Goal: Find specific page/section: Find specific page/section

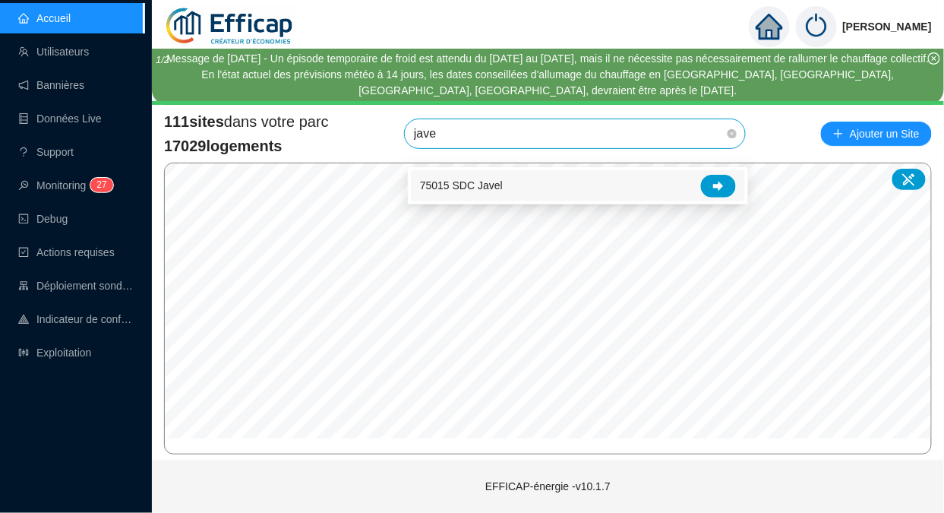
type input "javel"
click at [713, 183] on icon at bounding box center [718, 186] width 11 height 11
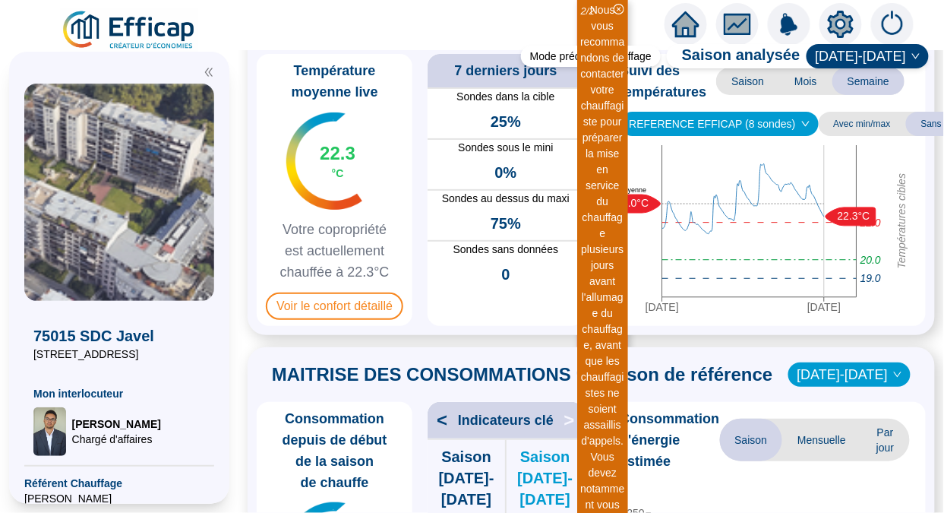
scroll to position [77, 0]
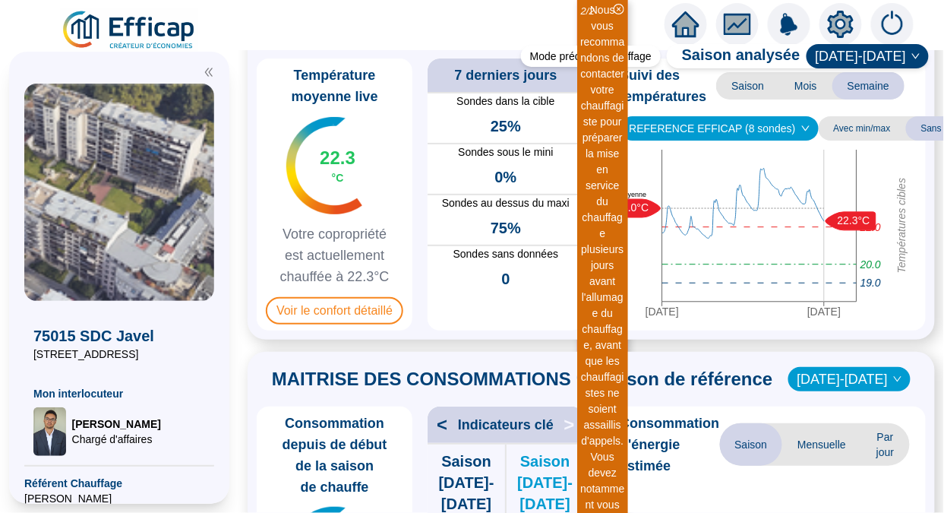
click at [301, 309] on span "Voir le confort détaillé" at bounding box center [334, 310] width 137 height 27
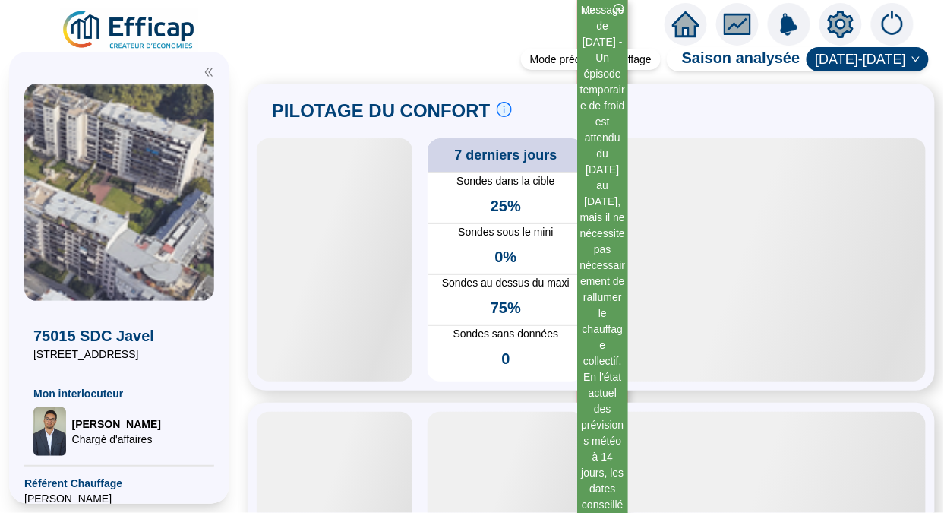
click at [114, 32] on img at bounding box center [129, 30] width 137 height 43
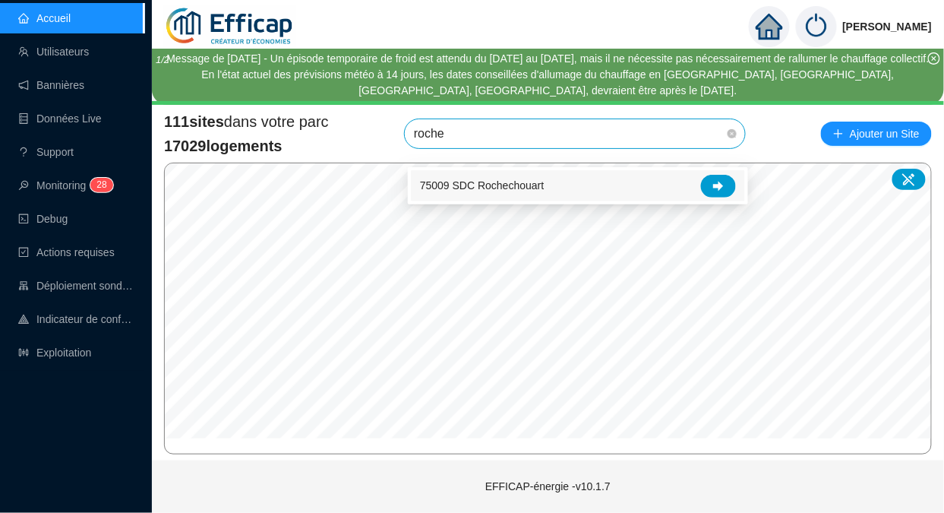
type input "rochec"
click at [724, 185] on div at bounding box center [718, 186] width 35 height 23
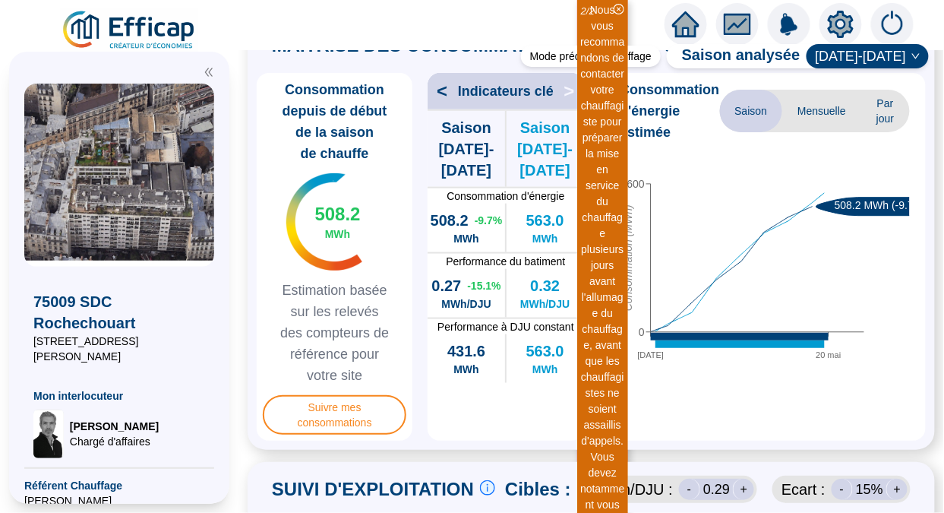
scroll to position [411, 0]
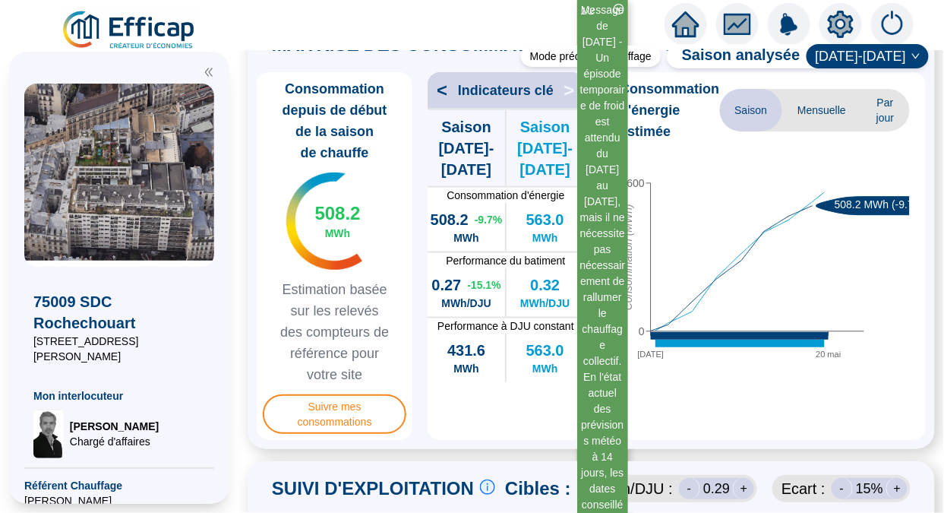
click at [620, 7] on icon "close-circle" at bounding box center [619, 9] width 11 height 11
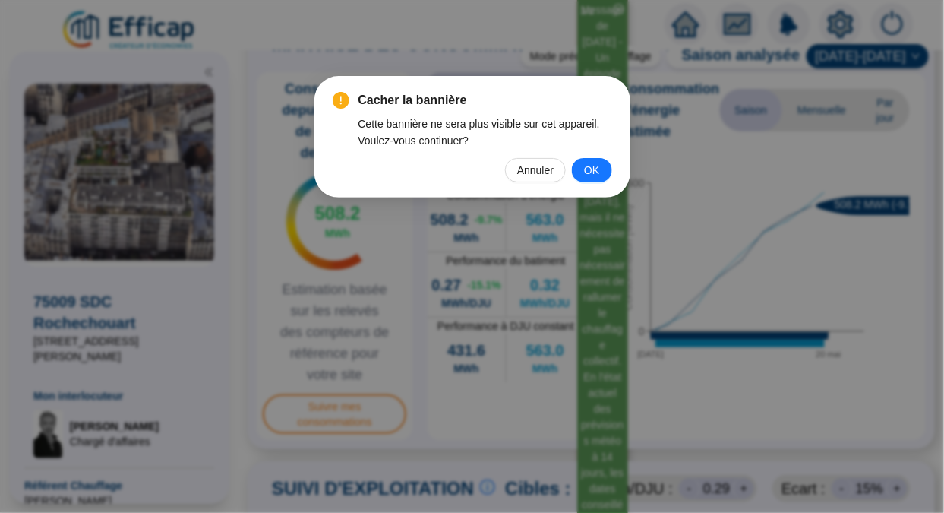
click at [583, 172] on button "OK" at bounding box center [591, 170] width 39 height 24
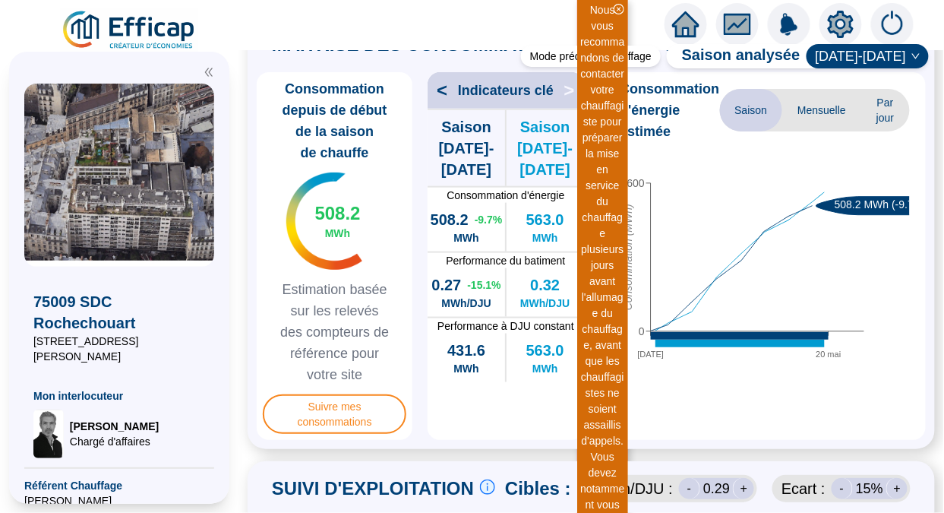
click at [621, 8] on icon "close-circle" at bounding box center [619, 9] width 11 height 11
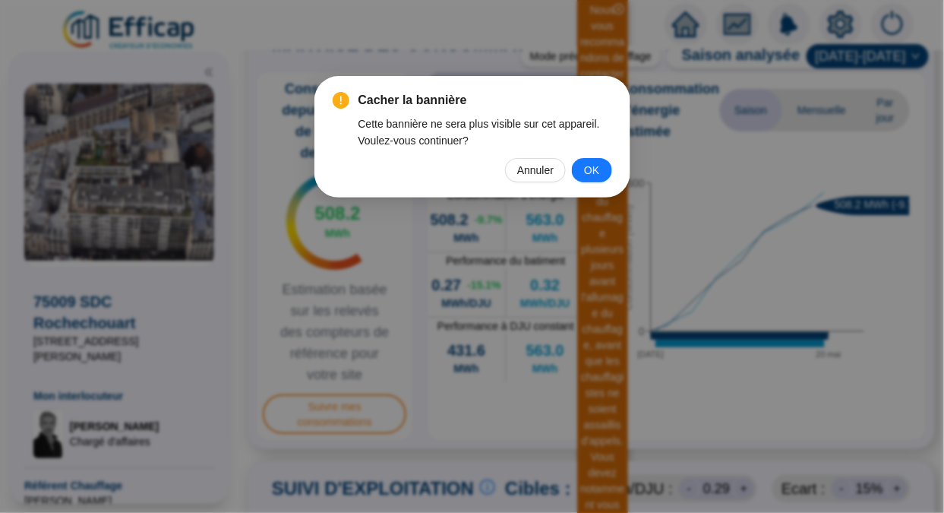
click at [593, 174] on span "OK" at bounding box center [591, 170] width 15 height 17
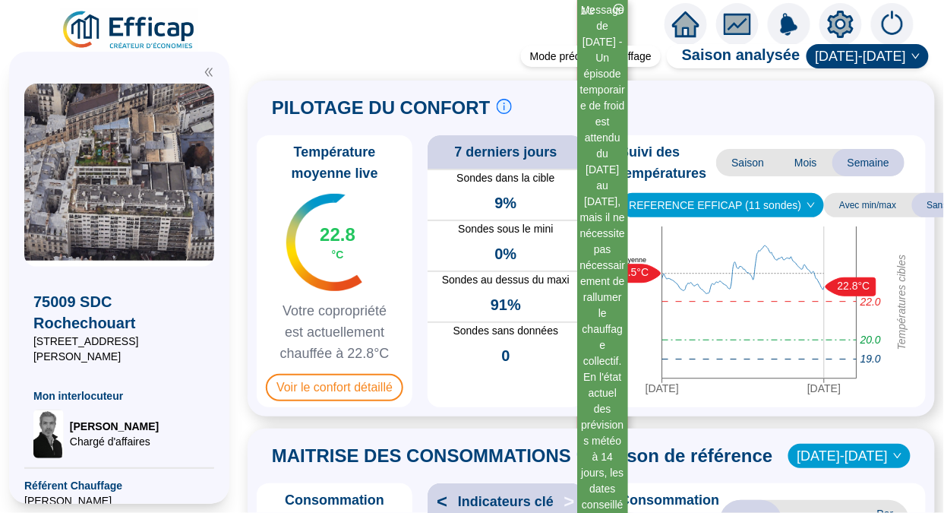
click at [71, 32] on img at bounding box center [129, 30] width 137 height 43
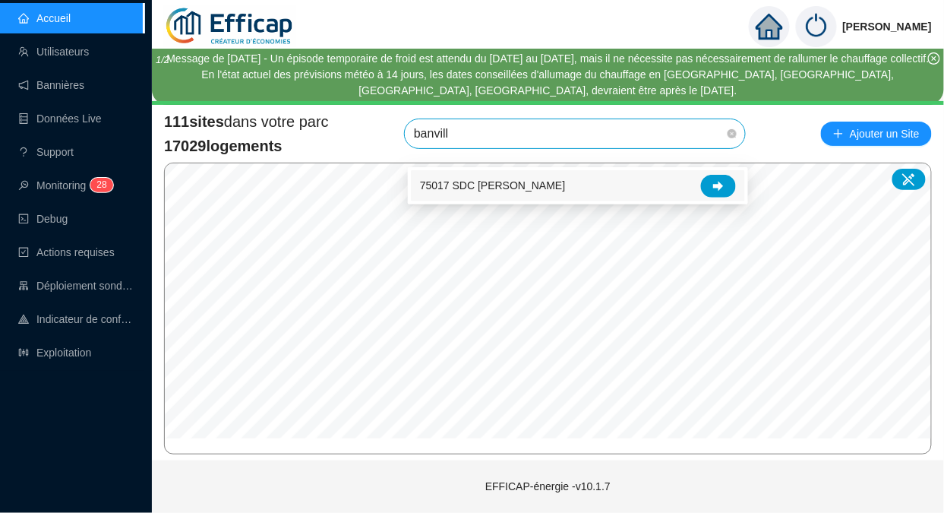
type input "banville"
click at [731, 184] on div at bounding box center [718, 186] width 35 height 23
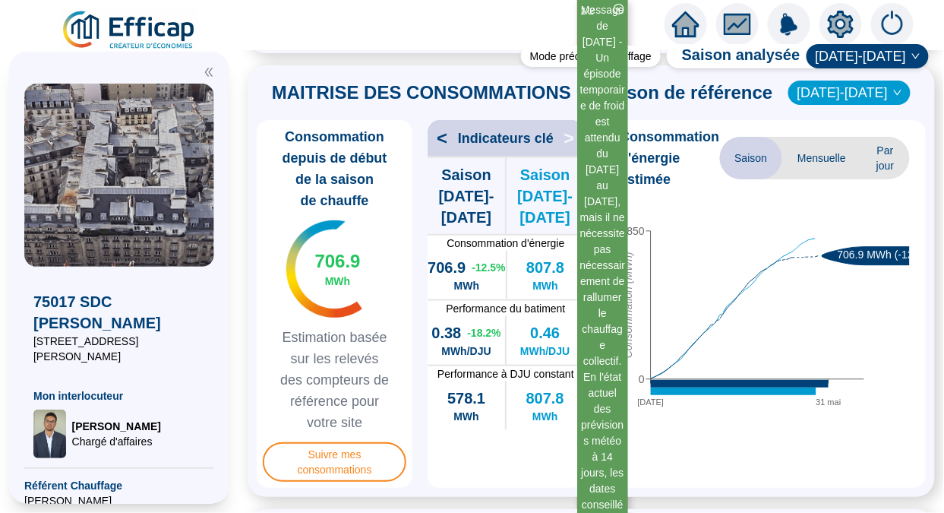
scroll to position [364, 0]
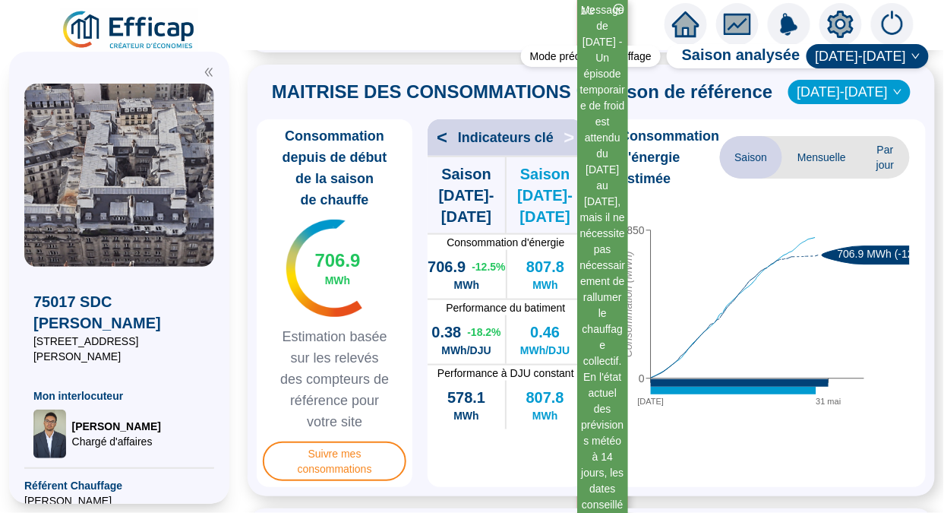
click at [620, 8] on icon "close-circle" at bounding box center [619, 9] width 11 height 11
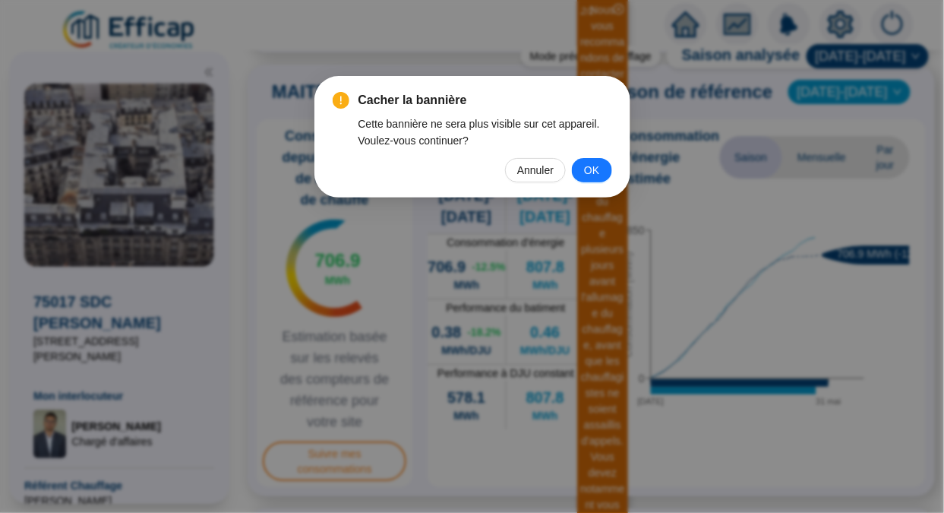
click at [608, 178] on button "OK" at bounding box center [591, 170] width 39 height 24
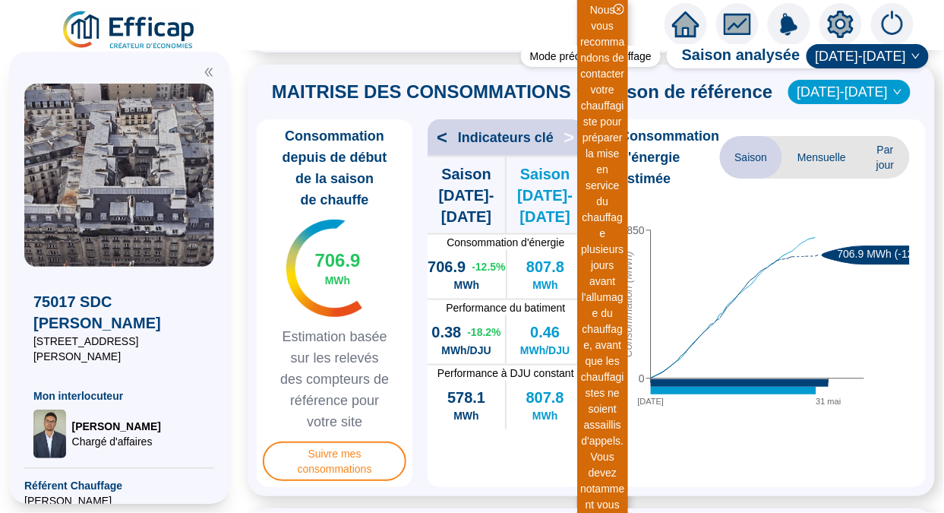
scroll to position [399, 0]
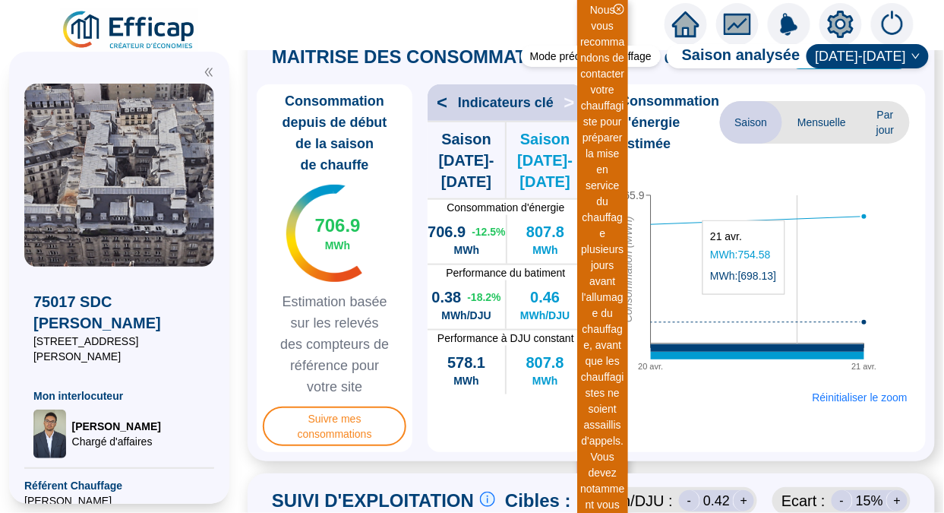
click at [620, 8] on icon "close-circle" at bounding box center [619, 9] width 11 height 11
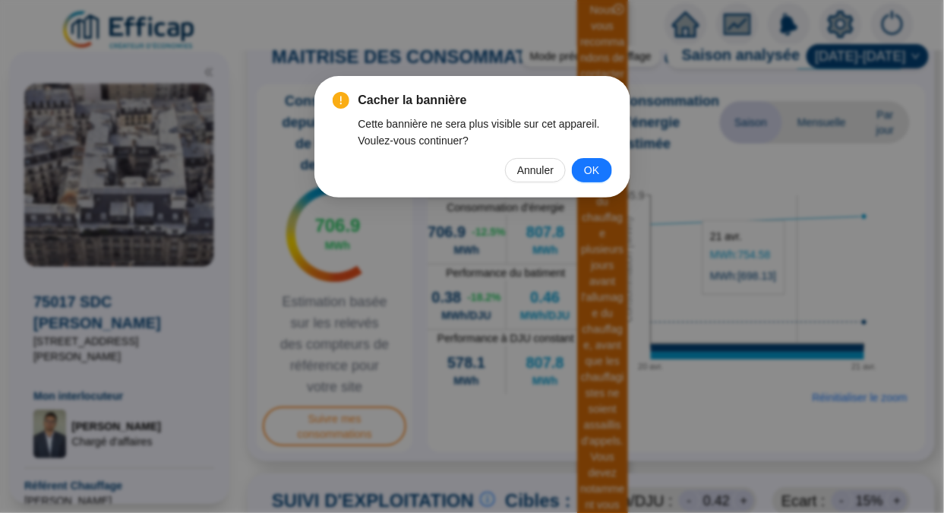
click at [579, 172] on button "OK" at bounding box center [591, 170] width 39 height 24
